Goal: Navigation & Orientation: Find specific page/section

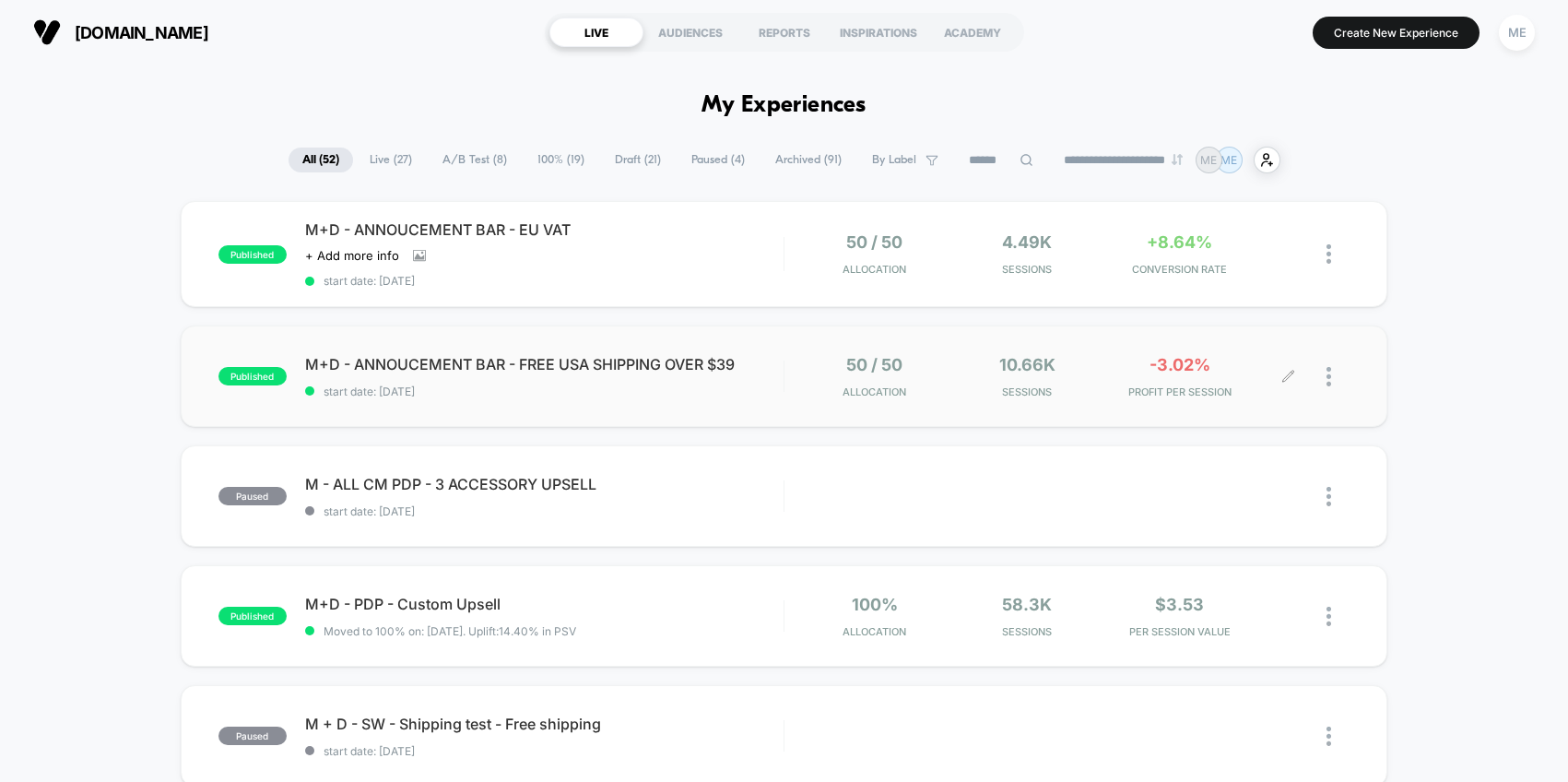
click at [792, 356] on div "50 / 50 Allocation 10.66k Sessions -3.02% PROFIT PER SESSION" at bounding box center [1067, 377] width 565 height 44
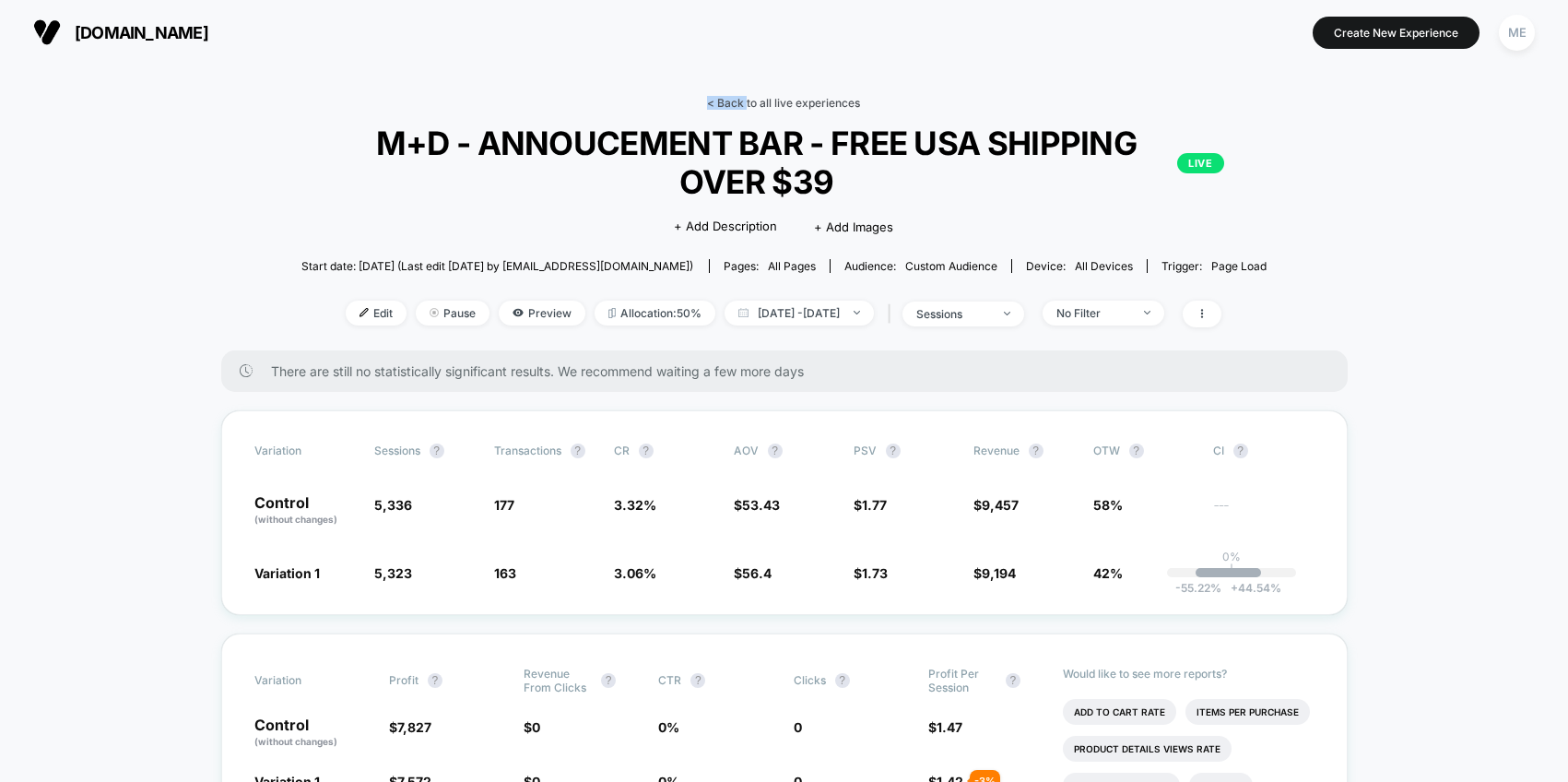
click at [747, 96] on link "< Back to all live experiences" at bounding box center [784, 102] width 153 height 14
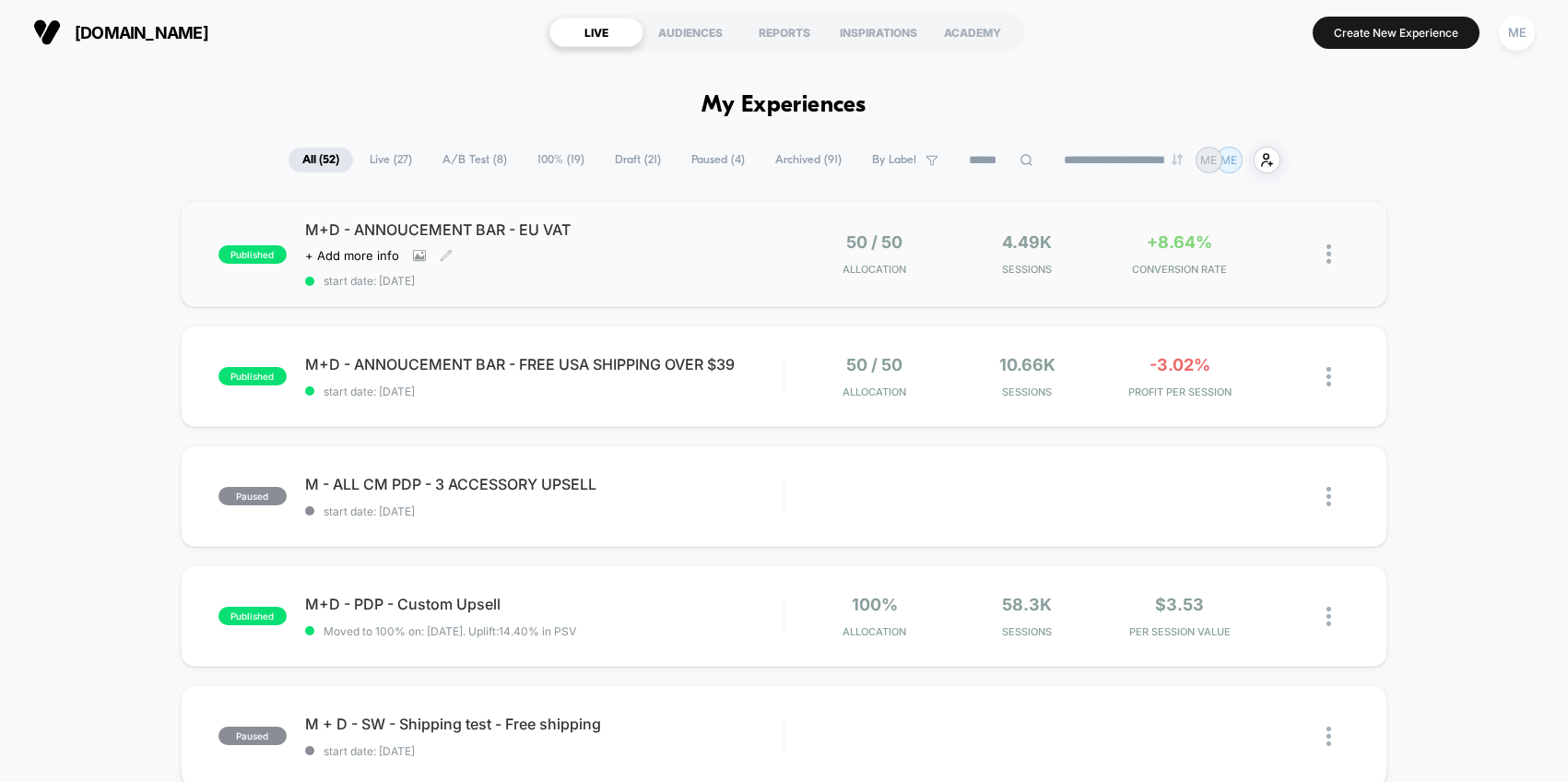
click at [666, 258] on div "M+D - ANNOUCEMENT BAR - EU VAT Click to view images Click to edit experience de…" at bounding box center [544, 255] width 478 height 68
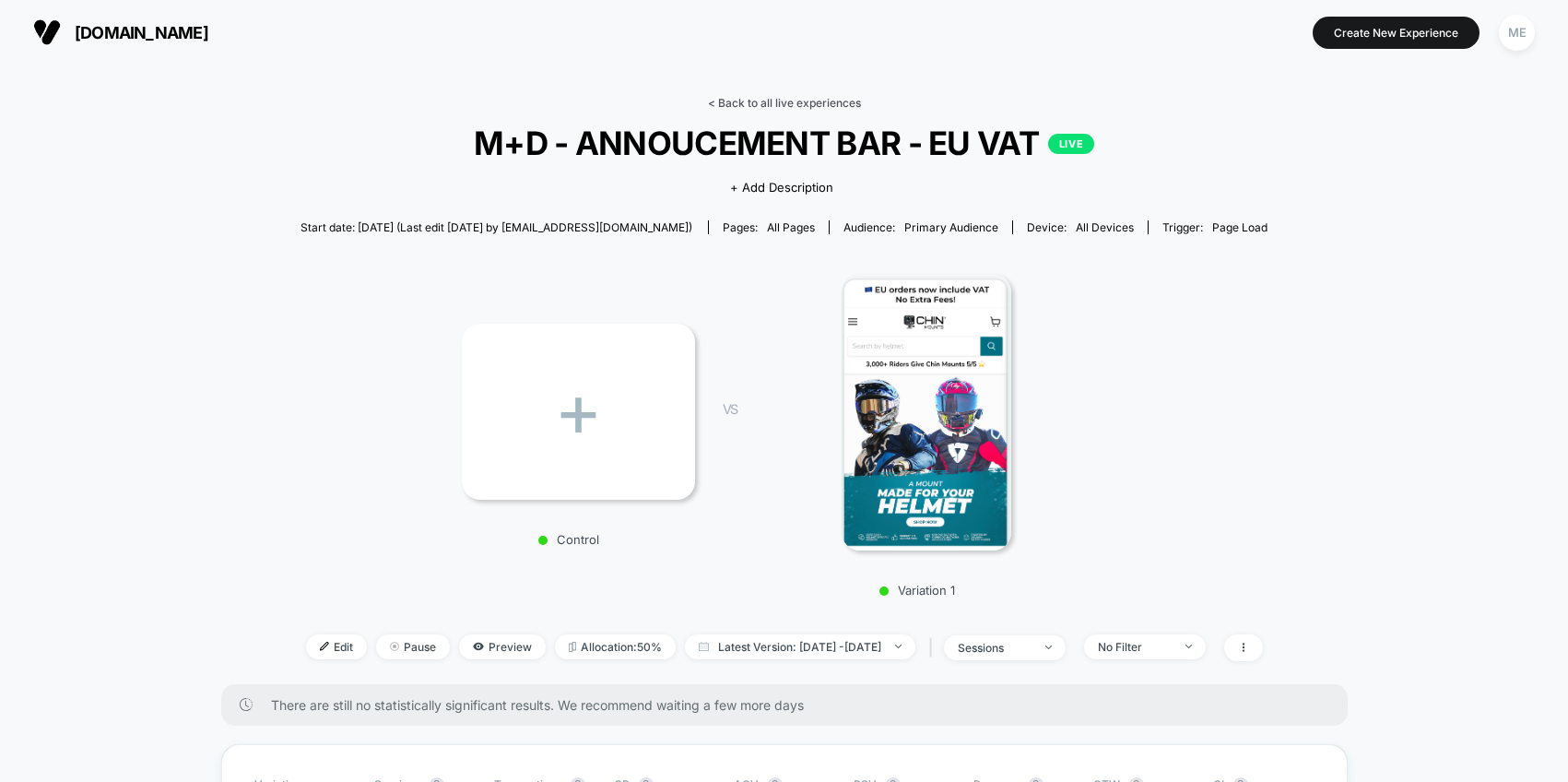
click at [729, 101] on link "< Back to all live experiences" at bounding box center [784, 102] width 153 height 14
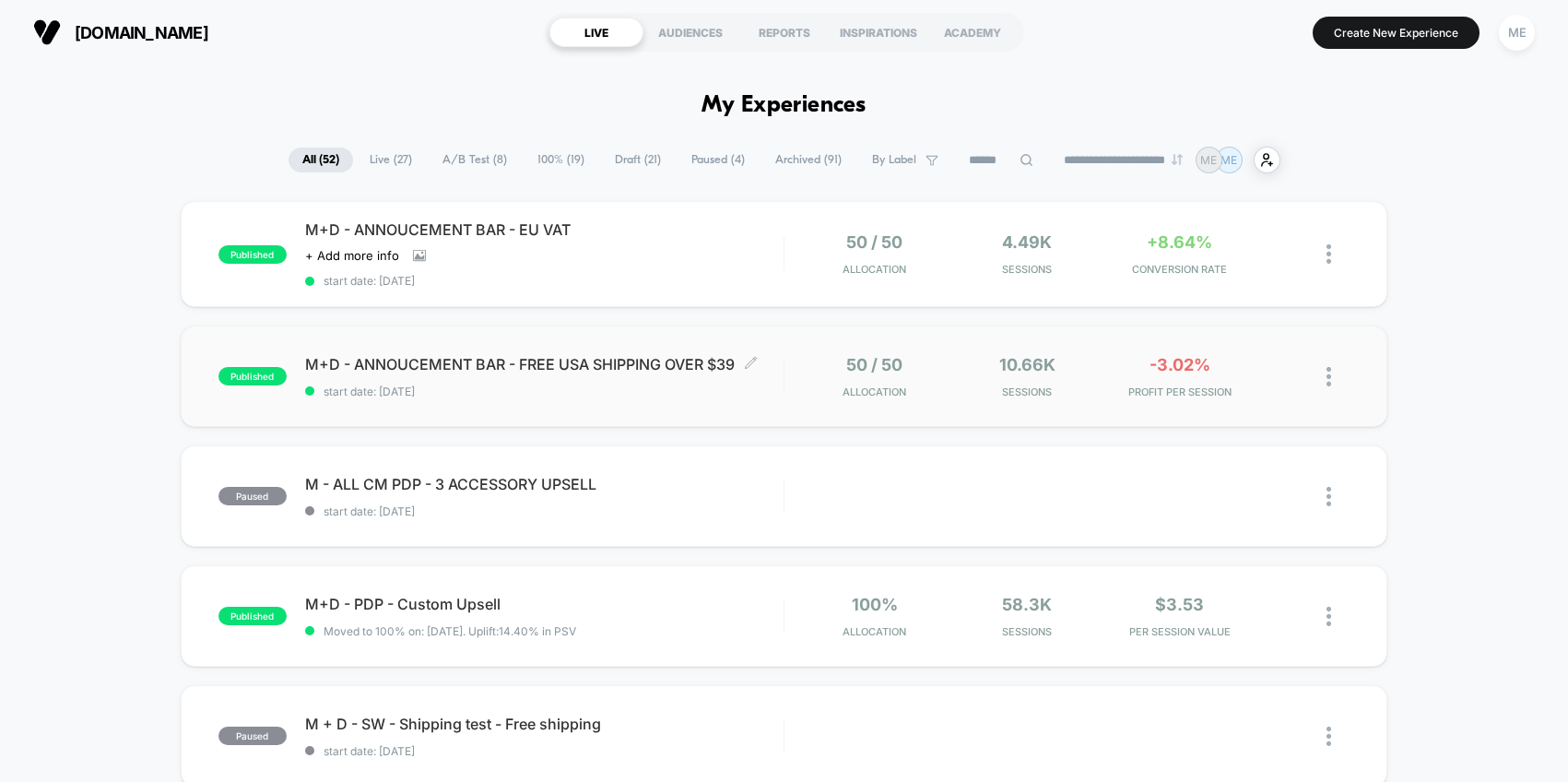
click at [750, 397] on div "published M+D - ANNOUCEMENT BAR - FREE USA SHIPPING OVER $39 Click to edit expe…" at bounding box center [784, 376] width 1208 height 101
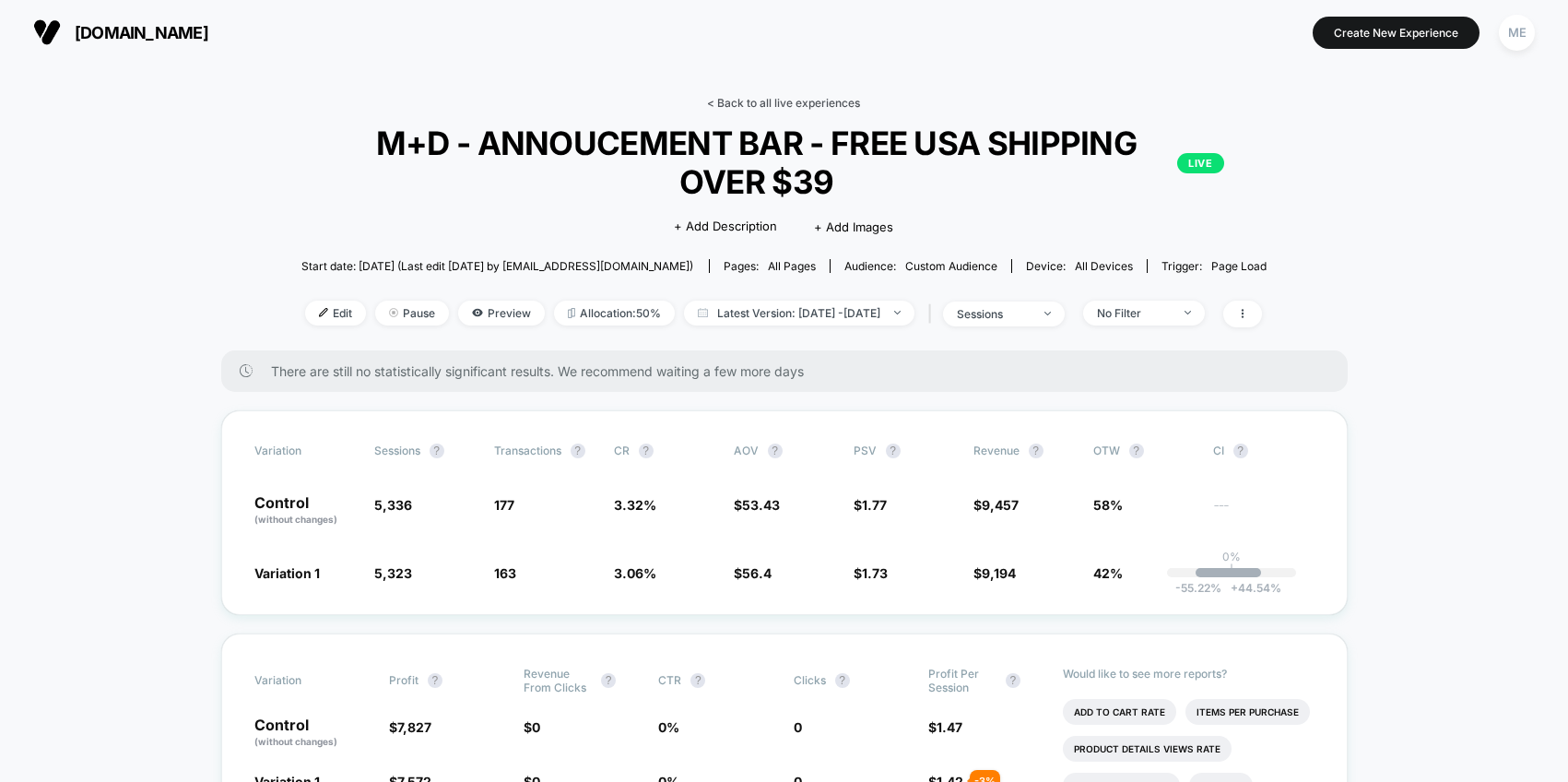
click at [748, 100] on link "< Back to all live experiences" at bounding box center [784, 102] width 153 height 14
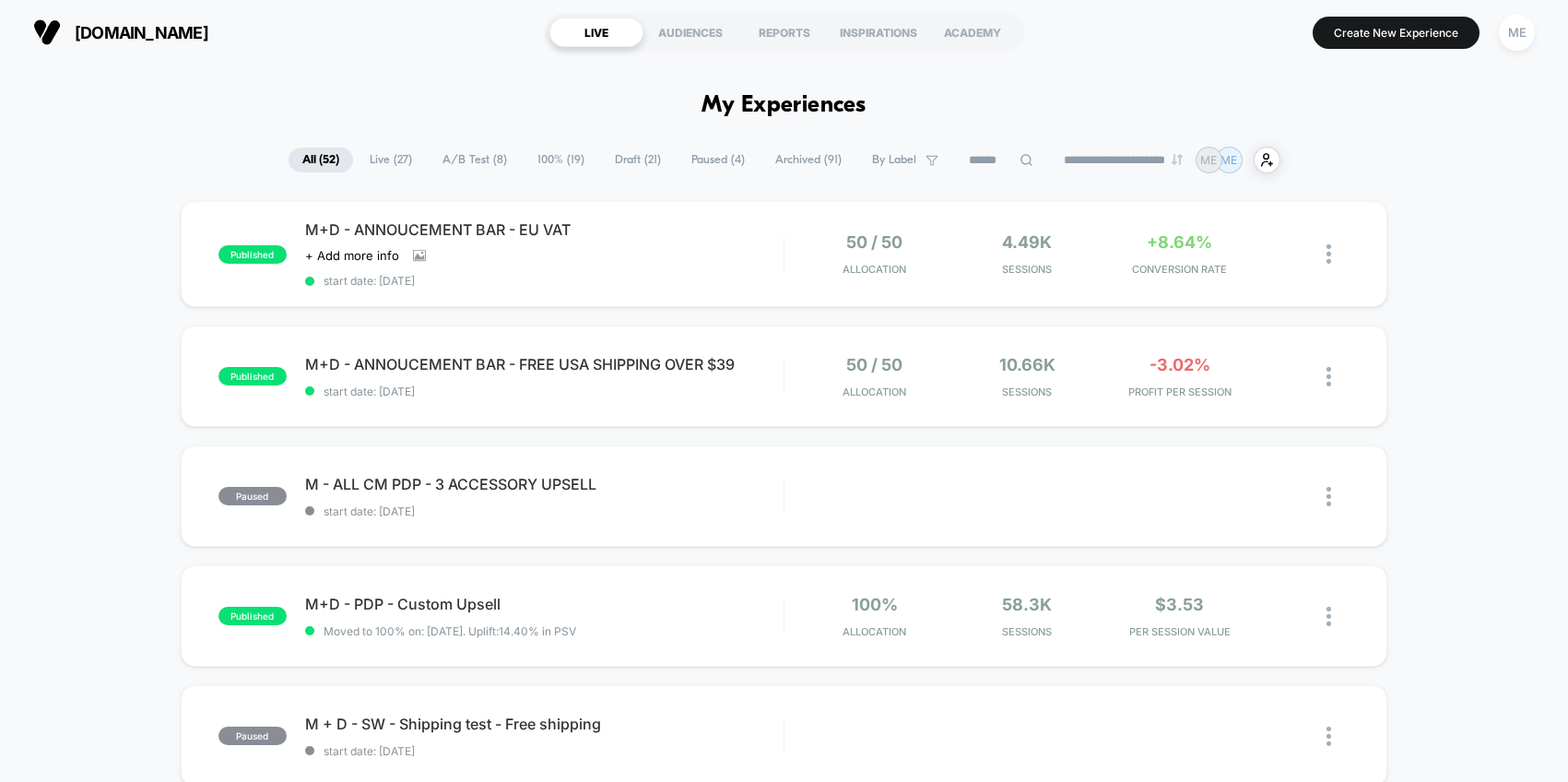
click at [607, 162] on span "Draft ( 21 )" at bounding box center [638, 159] width 74 height 25
